Goal: Information Seeking & Learning: Check status

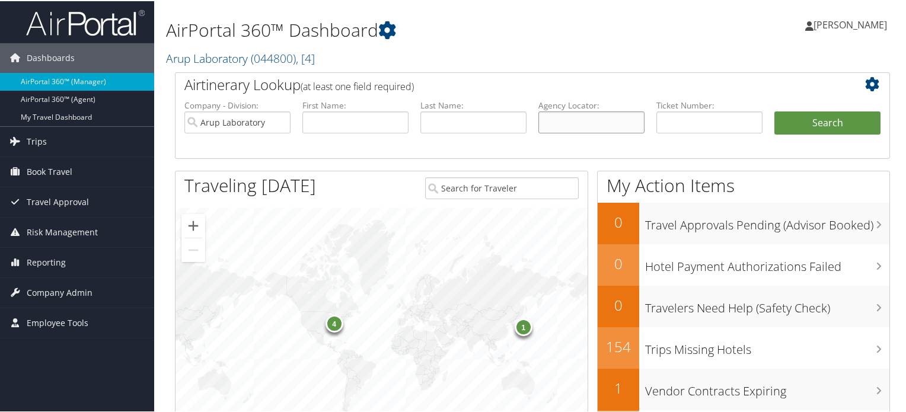
drag, startPoint x: 585, startPoint y: 123, endPoint x: 542, endPoint y: 125, distance: 42.7
click at [585, 123] on input "text" at bounding box center [591, 121] width 106 height 22
drag, startPoint x: 270, startPoint y: 114, endPoint x: 287, endPoint y: 130, distance: 22.6
click at [270, 114] on input "Arup Laboratory" at bounding box center [237, 121] width 106 height 22
click at [556, 118] on input "text" at bounding box center [591, 121] width 106 height 22
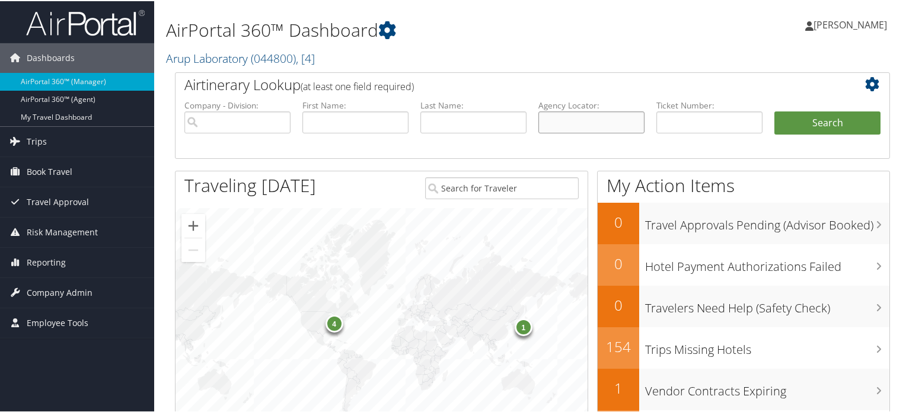
paste input "DBD1H1"
type input "DBD1H1"
click at [812, 128] on button "Search" at bounding box center [827, 122] width 106 height 24
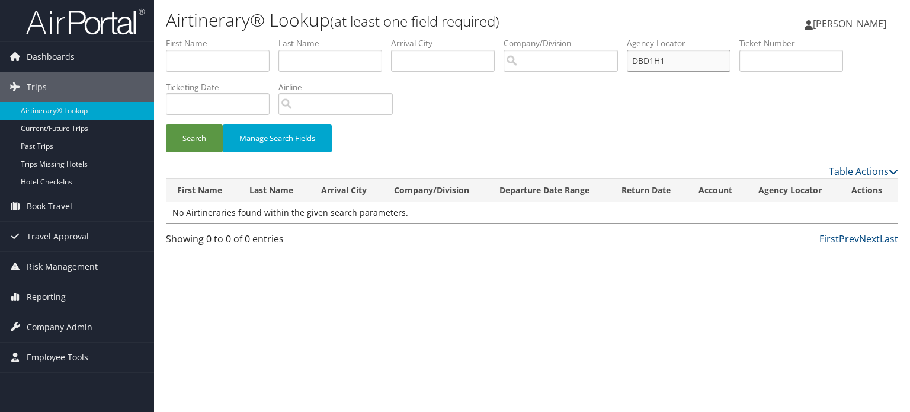
drag, startPoint x: 693, startPoint y: 56, endPoint x: 610, endPoint y: 59, distance: 83.6
click at [610, 37] on ul "First Name Last Name Departure City Arrival City Company/Division Airport/City …" at bounding box center [532, 37] width 732 height 0
click at [200, 144] on button "Search" at bounding box center [194, 138] width 57 height 28
click at [90, 20] on img at bounding box center [85, 22] width 119 height 28
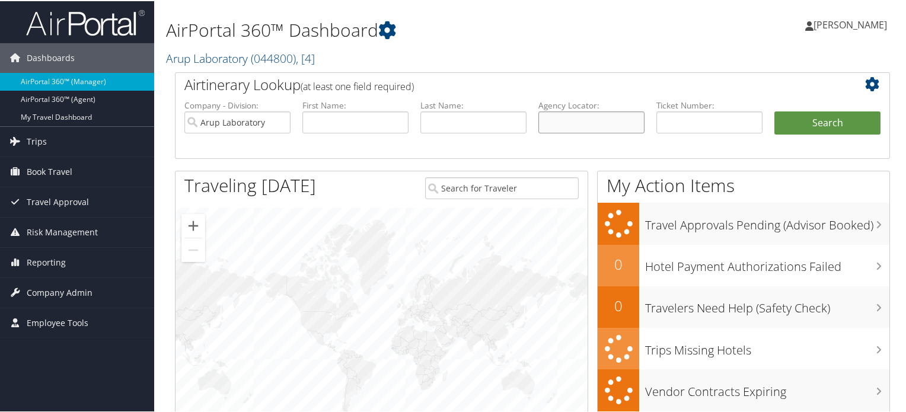
click at [578, 122] on input "text" at bounding box center [591, 121] width 106 height 22
paste input "We have confirmed the reservation, and a confirmation email has been sent to yo…"
type input "We have confirmed the reservation, and a confirmation email has been sent to yo…"
paste input "DBD1H1"
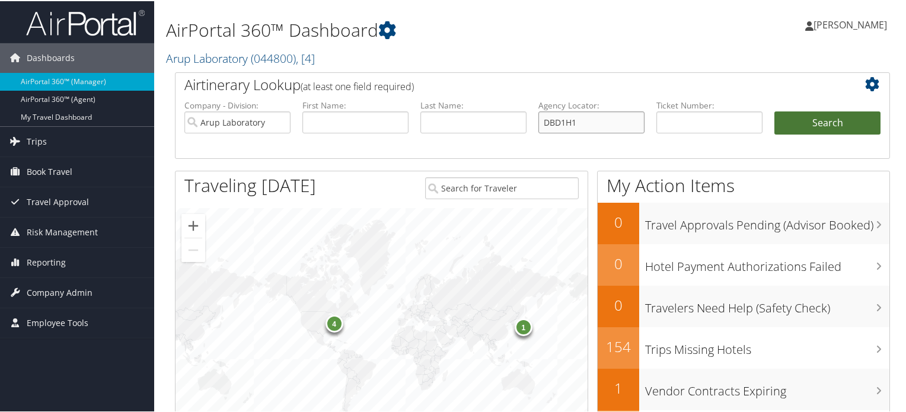
type input "DBD1H1"
click at [818, 120] on button "Search" at bounding box center [827, 122] width 106 height 24
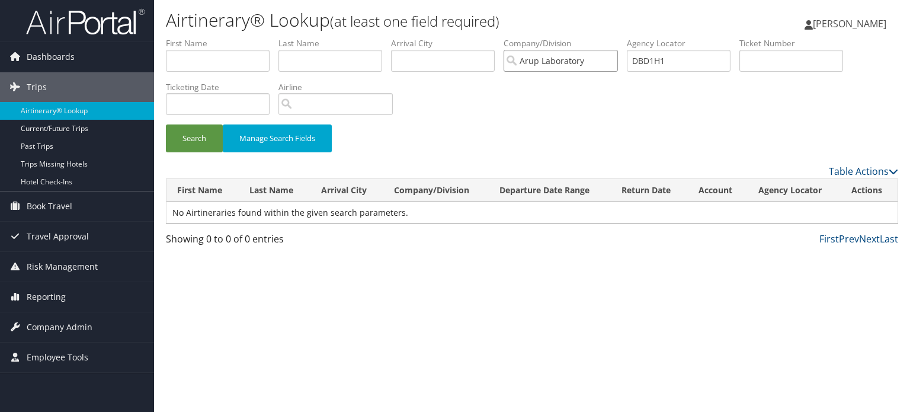
click at [581, 65] on input "Arup Laboratory" at bounding box center [561, 61] width 114 height 22
click at [583, 65] on input "search" at bounding box center [561, 61] width 114 height 22
click at [590, 88] on div "Search Manage Search Fields" at bounding box center [532, 100] width 750 height 127
click at [535, 65] on input "search" at bounding box center [561, 61] width 114 height 22
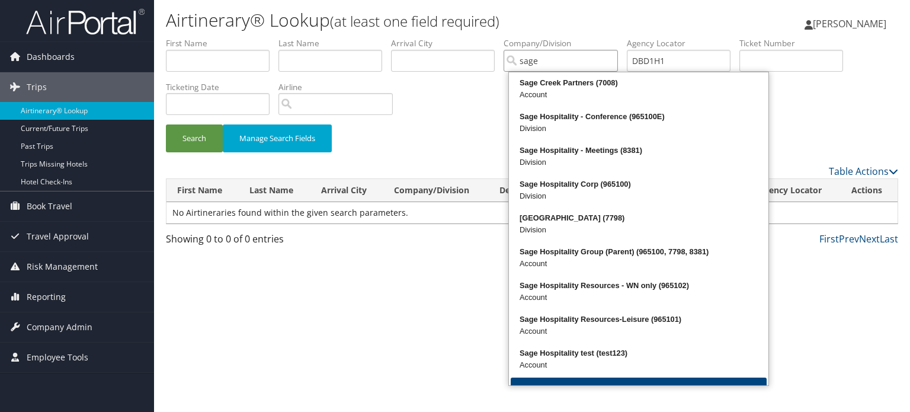
type input "sage"
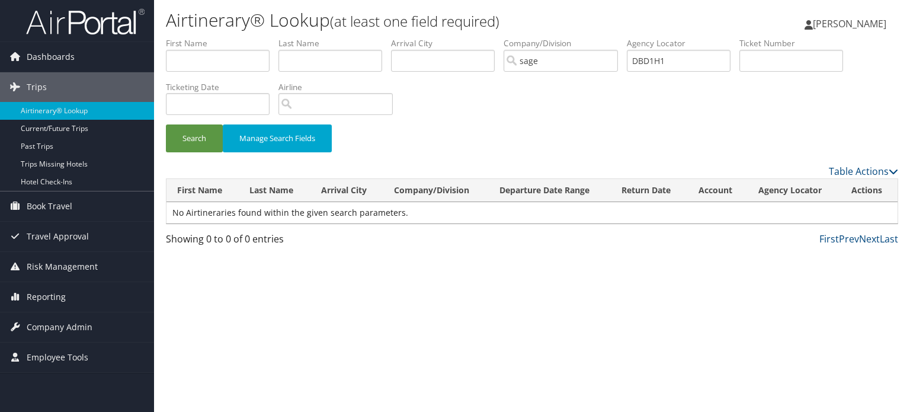
click at [444, 280] on div "Airtinerary® Lookup (at least one field required) Abhishek Sharma Abhishek Shar…" at bounding box center [532, 206] width 756 height 412
click at [557, 65] on input "sage" at bounding box center [561, 61] width 114 height 22
click at [614, 66] on input "search" at bounding box center [561, 61] width 114 height 22
click at [618, 58] on input "search" at bounding box center [561, 61] width 114 height 22
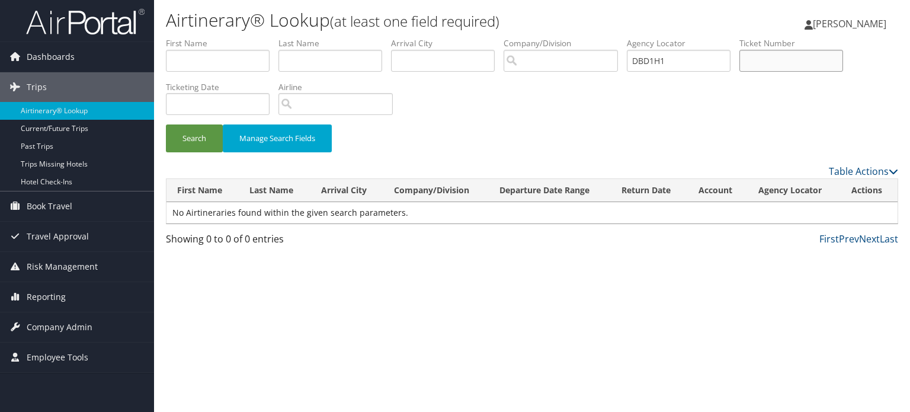
click at [762, 60] on input "text" at bounding box center [792, 61] width 104 height 22
paste input "016 7310 881479"
click at [769, 57] on input "016 7310 881479" at bounding box center [792, 61] width 104 height 22
type input "0167310 881479"
click at [194, 140] on button "Search" at bounding box center [194, 138] width 57 height 28
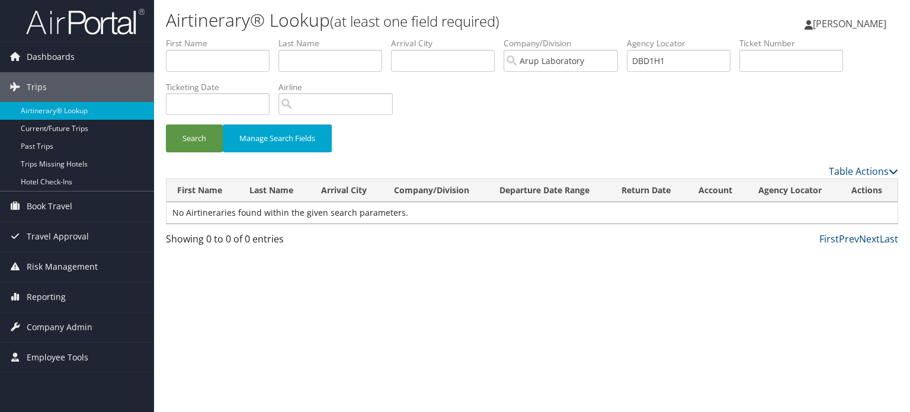
click at [865, 24] on span "[PERSON_NAME]" at bounding box center [849, 23] width 73 height 13
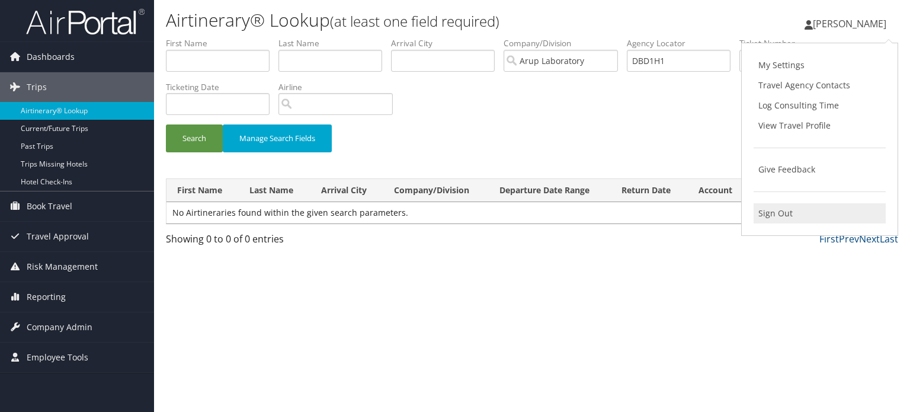
click at [776, 209] on link "Sign Out" at bounding box center [820, 213] width 132 height 20
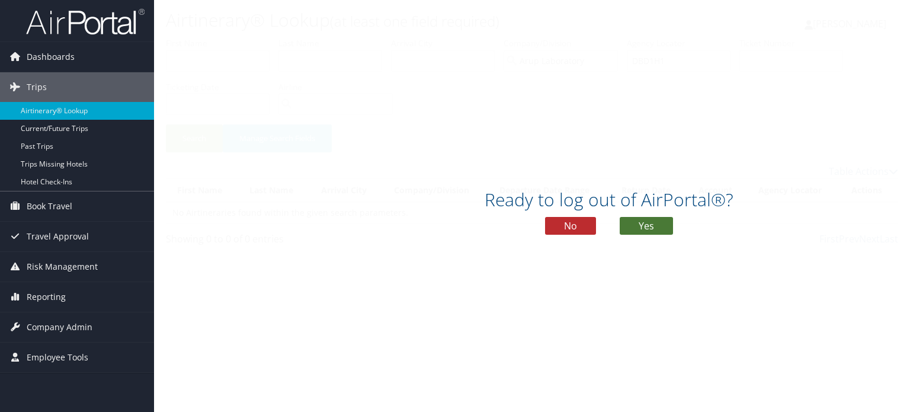
click at [649, 223] on button "Yes" at bounding box center [646, 226] width 53 height 18
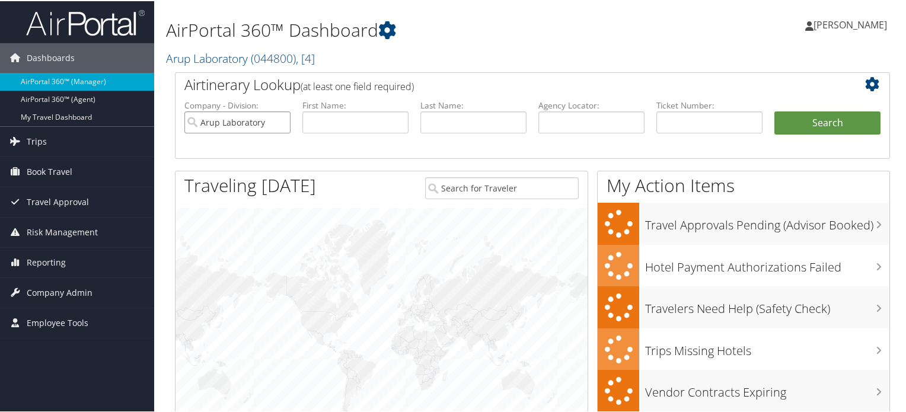
drag, startPoint x: 233, startPoint y: 130, endPoint x: 258, endPoint y: 126, distance: 25.1
click at [233, 130] on input "Arup Laboratory" at bounding box center [237, 121] width 106 height 22
click at [602, 121] on input "text" at bounding box center [591, 121] width 106 height 22
paste input "DBB187"
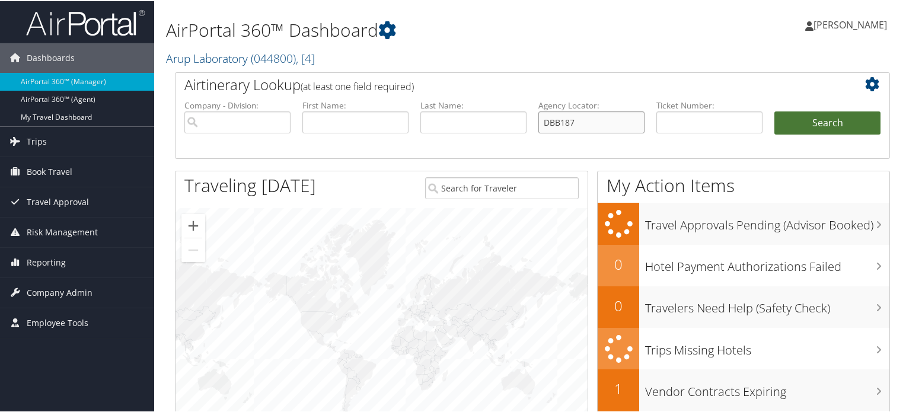
type input "DBB187"
click at [781, 124] on button "Search" at bounding box center [827, 122] width 106 height 24
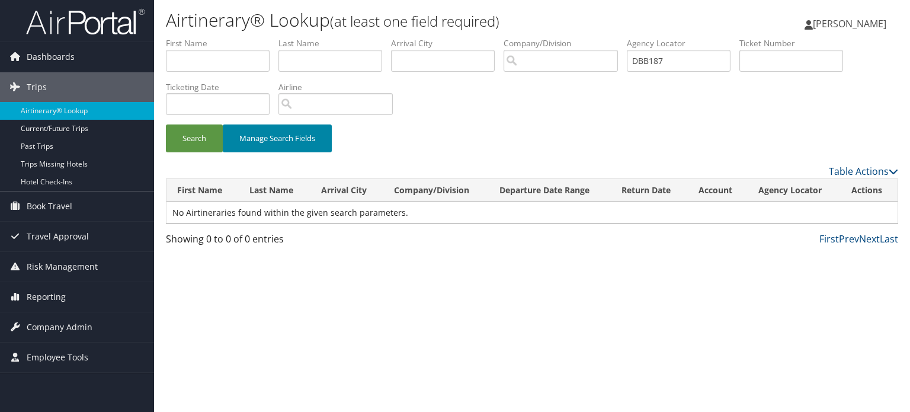
click at [286, 143] on button "Manage Search Fields" at bounding box center [277, 138] width 109 height 28
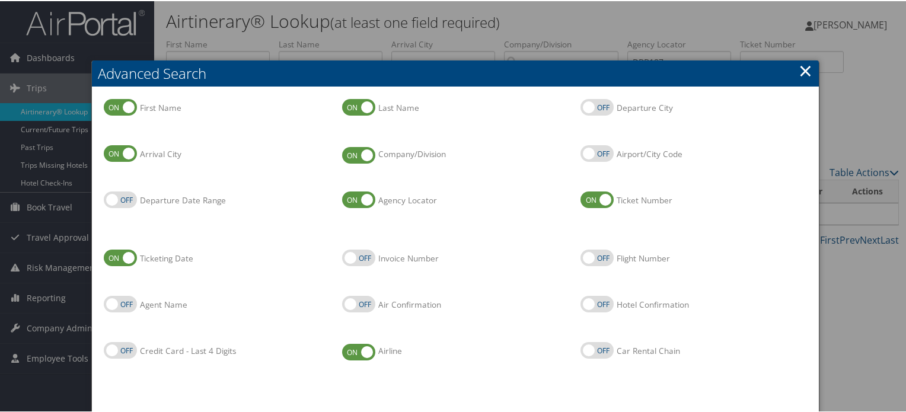
click at [798, 71] on link "×" at bounding box center [805, 69] width 14 height 24
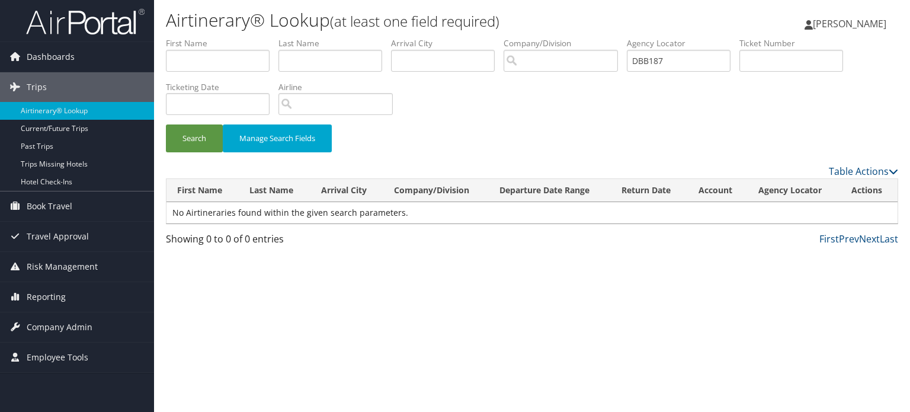
click at [815, 28] on span "[PERSON_NAME]" at bounding box center [849, 23] width 73 height 13
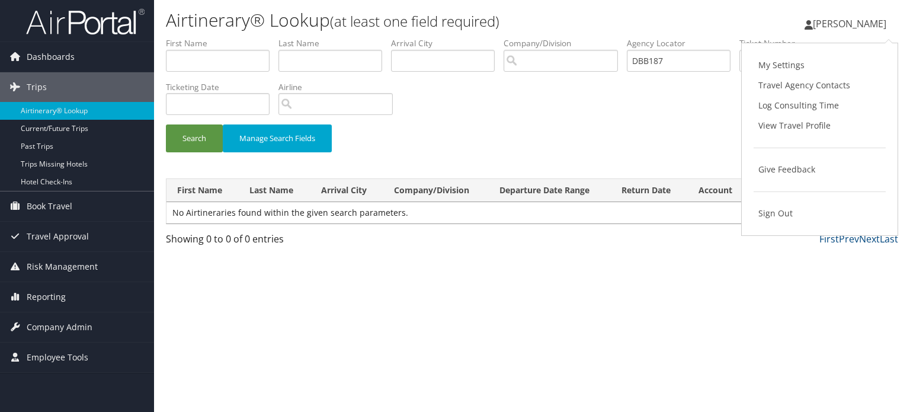
click at [646, 137] on div "Search Manage Search Fields" at bounding box center [532, 144] width 750 height 40
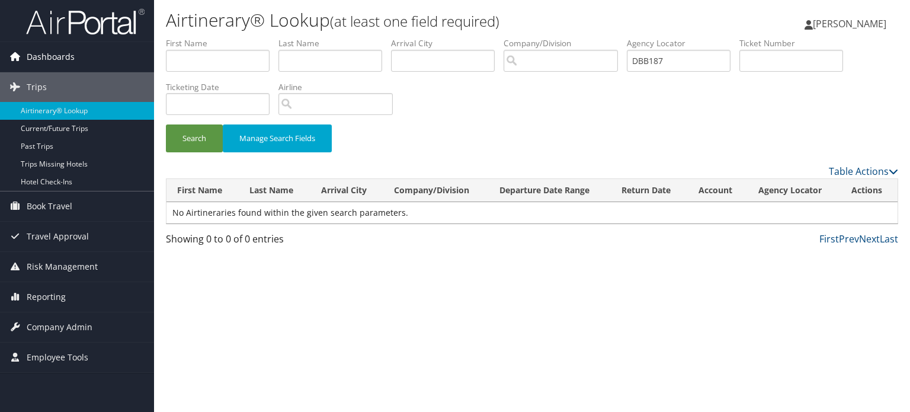
click at [41, 52] on span "Dashboards" at bounding box center [51, 57] width 48 height 30
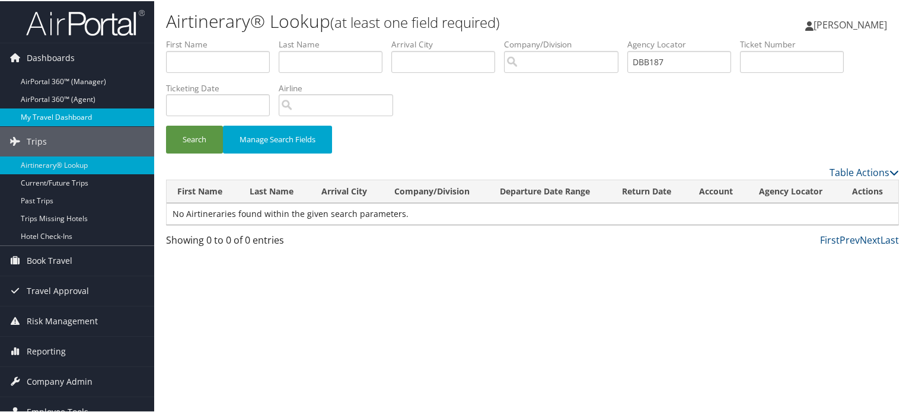
click at [53, 113] on link "My Travel Dashboard" at bounding box center [77, 116] width 154 height 18
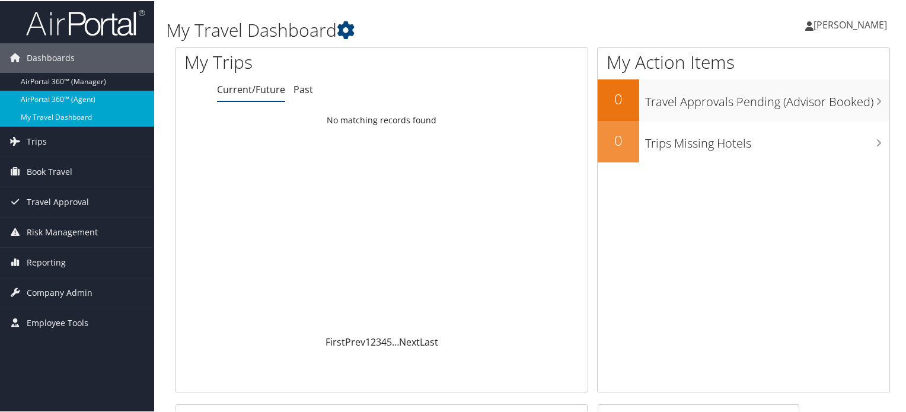
click at [50, 97] on link "AirPortal 360™ (Agent)" at bounding box center [77, 98] width 154 height 18
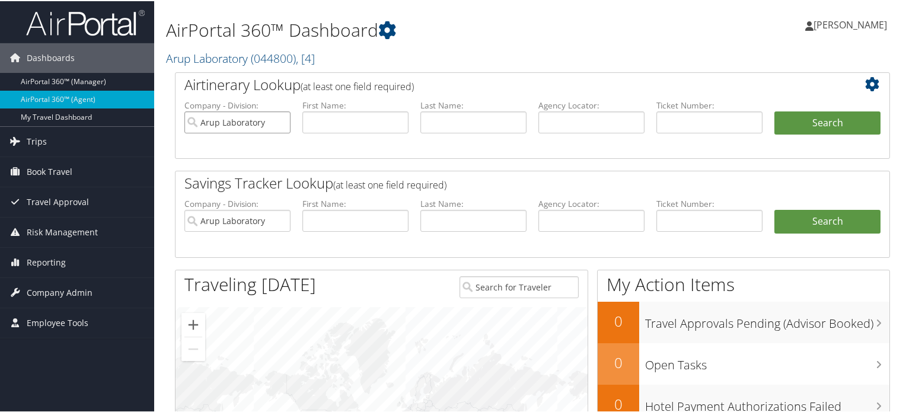
click at [278, 122] on input "Arup Laboratory" at bounding box center [237, 121] width 106 height 22
click at [573, 122] on input "text" at bounding box center [591, 121] width 106 height 22
paste input "DBD1H1"
type input "DBD1H1"
click at [835, 123] on button "Search" at bounding box center [827, 122] width 106 height 24
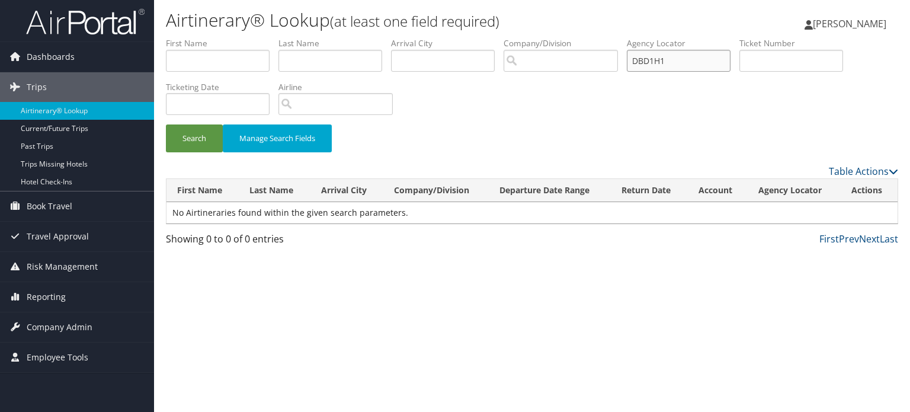
click at [639, 60] on input "DBD1H1" at bounding box center [679, 61] width 104 height 22
click at [697, 59] on input "DBD1H1" at bounding box center [679, 61] width 104 height 22
click at [193, 137] on button "Search" at bounding box center [194, 138] width 57 height 28
drag, startPoint x: 682, startPoint y: 57, endPoint x: 602, endPoint y: 65, distance: 81.0
click at [602, 37] on ul "First Name Last Name Departure City Arrival City Company/Division Airport/City …" at bounding box center [532, 37] width 732 height 0
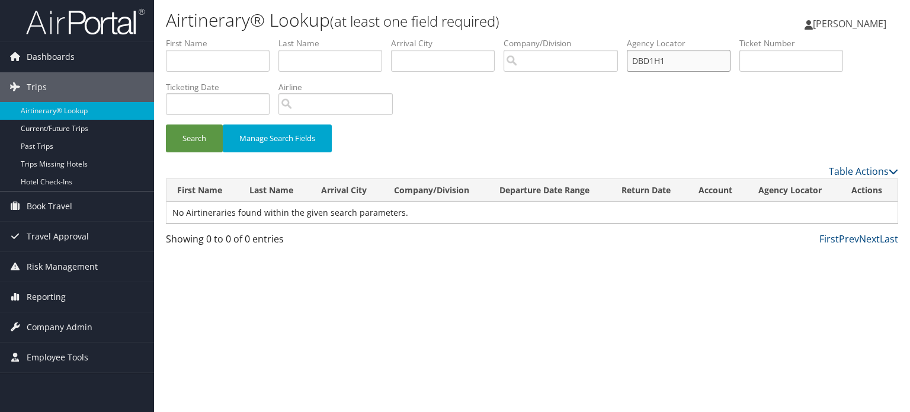
paste input "B187"
type input "DBB187"
click at [207, 129] on button "Search" at bounding box center [194, 138] width 57 height 28
click at [74, 21] on img at bounding box center [85, 22] width 119 height 28
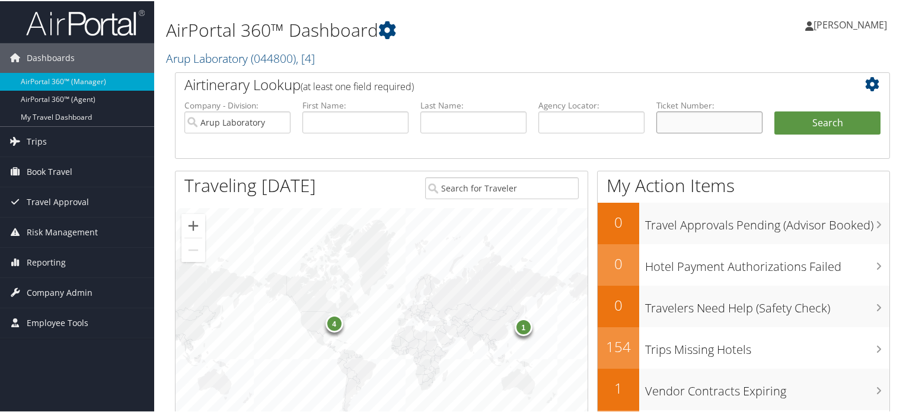
click at [666, 119] on input "text" at bounding box center [709, 121] width 106 height 22
paste input "016 7310 881479"
type input "016 7310 881479"
click at [276, 118] on input "Arup Laboratory" at bounding box center [237, 121] width 106 height 22
click at [279, 119] on input "search" at bounding box center [237, 121] width 106 height 22
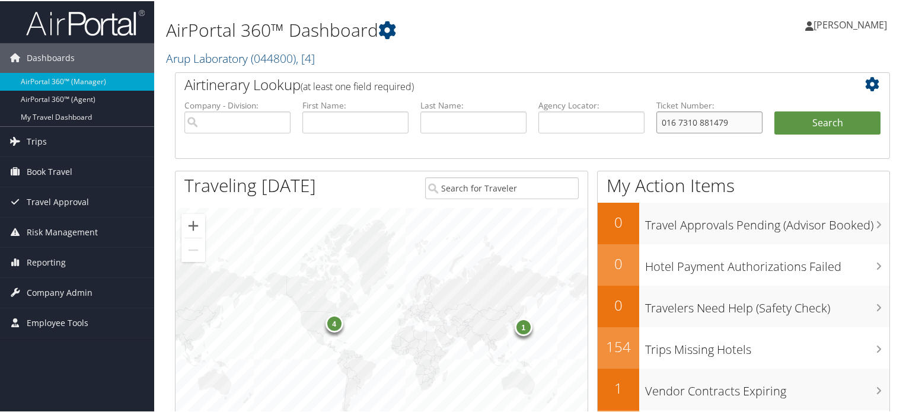
click at [664, 121] on input "016 7310 881479" at bounding box center [709, 121] width 106 height 22
click at [672, 122] on input "016 7310 881479" at bounding box center [709, 121] width 106 height 22
click at [692, 122] on input "0167310 881479" at bounding box center [709, 121] width 106 height 22
type input "0167310881479"
click at [804, 110] on button "Search" at bounding box center [827, 122] width 106 height 24
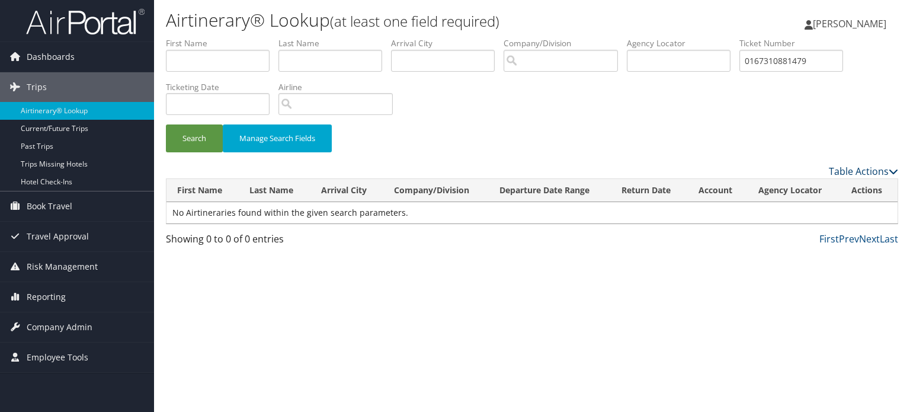
click at [862, 169] on link "Table Actions" at bounding box center [863, 171] width 69 height 13
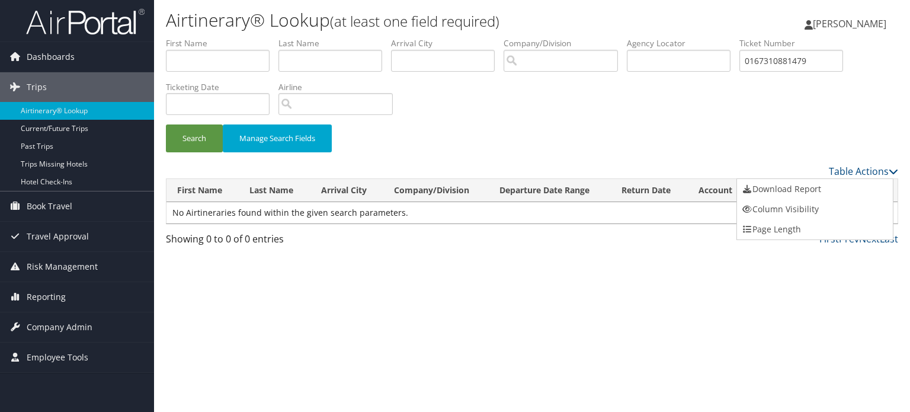
click at [657, 287] on div at bounding box center [455, 206] width 910 height 412
